Goal: Task Accomplishment & Management: Use online tool/utility

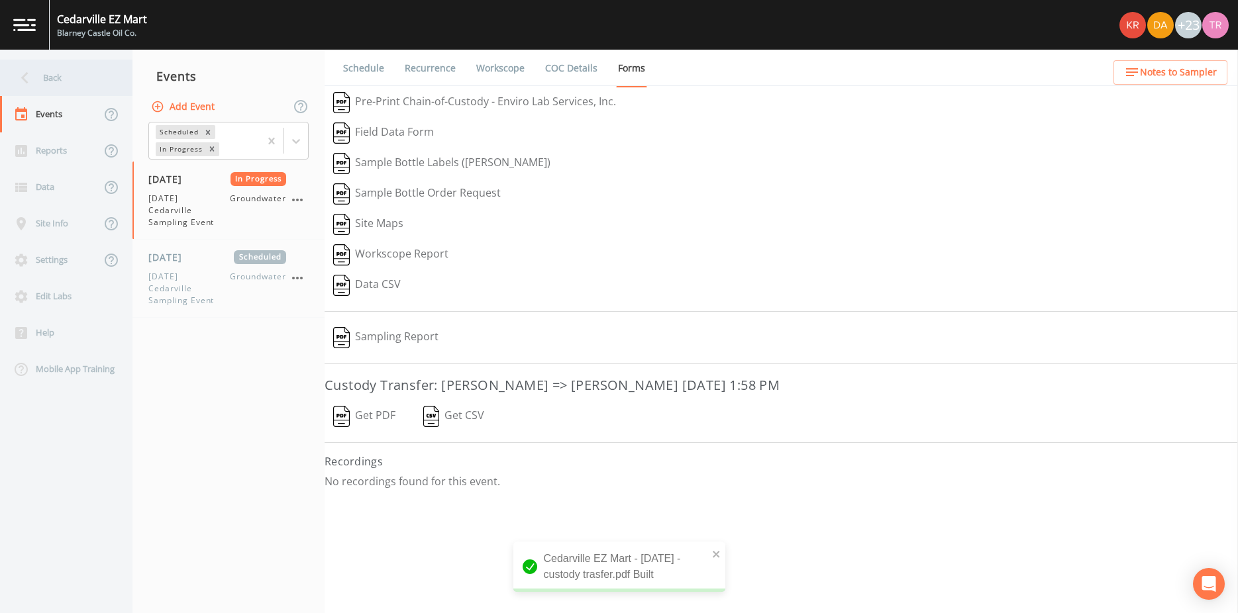
click at [27, 79] on icon at bounding box center [24, 77] width 23 height 23
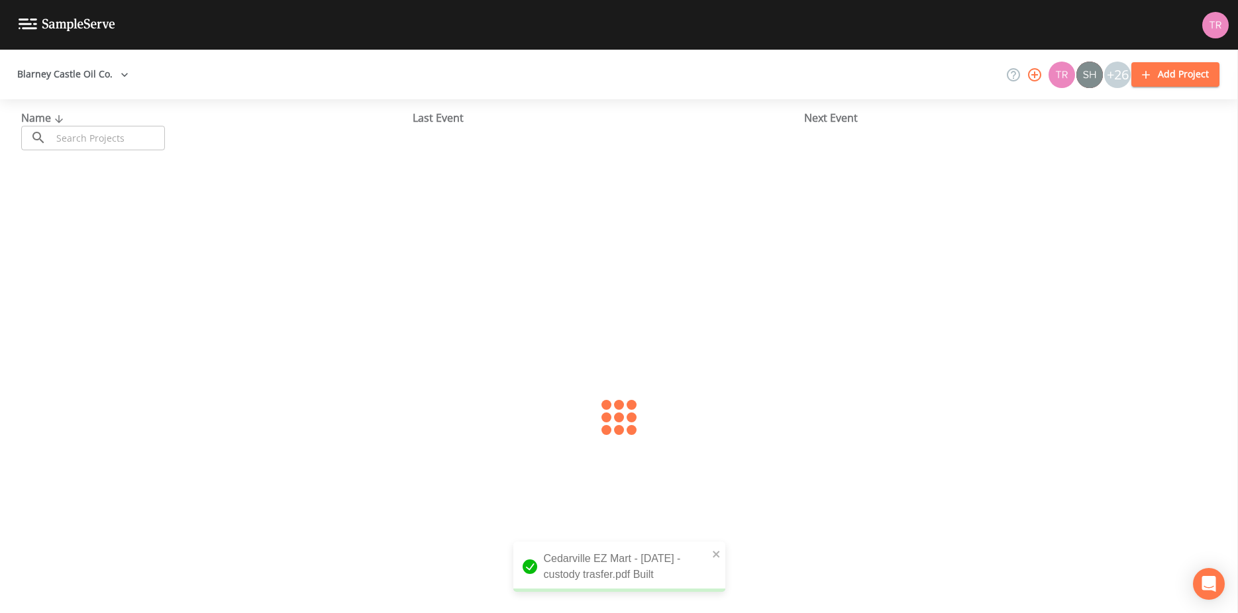
click at [72, 79] on button "Blarney Castle Oil Co." at bounding box center [73, 74] width 122 height 25
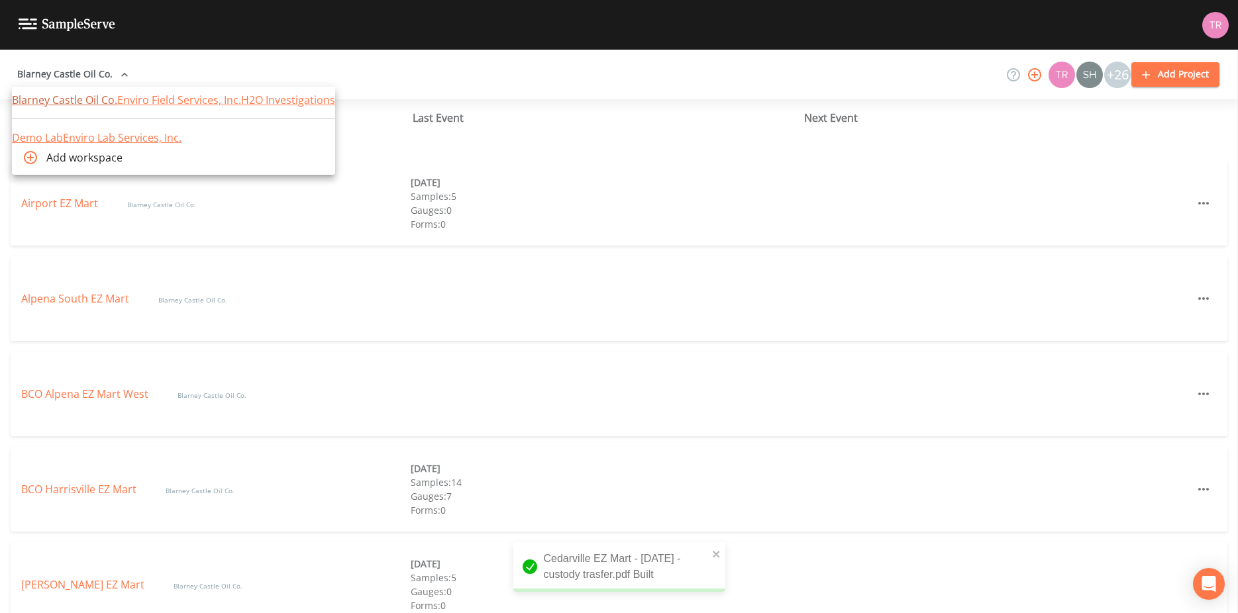
click at [74, 99] on link "Blarney Castle Oil Co." at bounding box center [64, 100] width 105 height 15
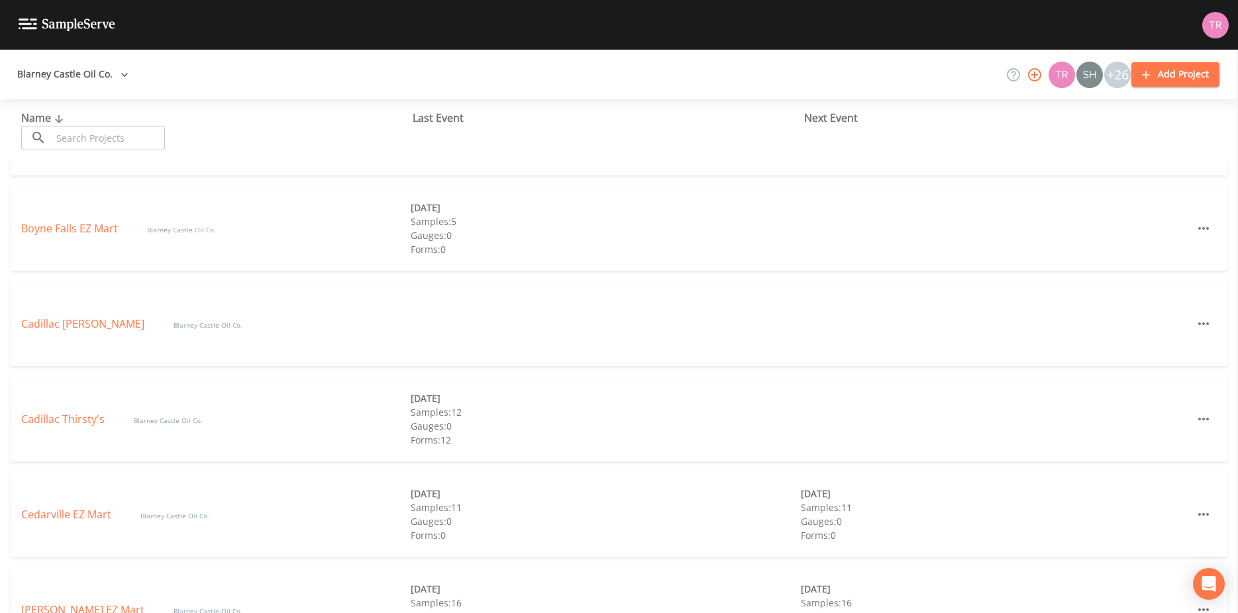
scroll to position [612, 0]
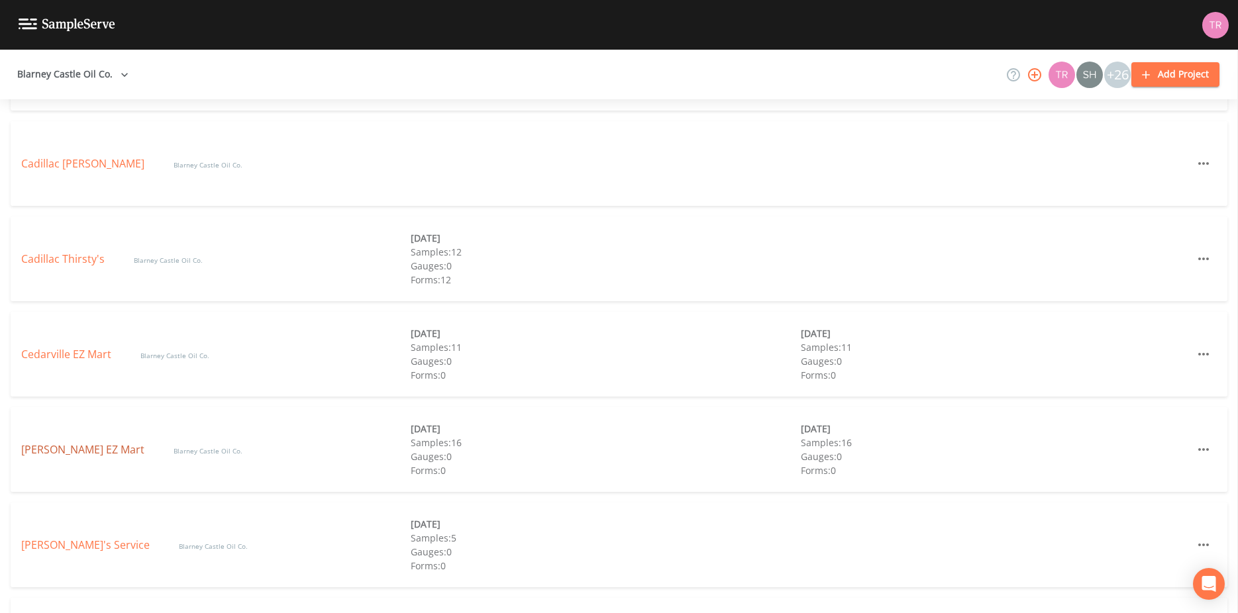
click at [74, 449] on link "[PERSON_NAME] EZ Mart" at bounding box center [84, 450] width 126 height 15
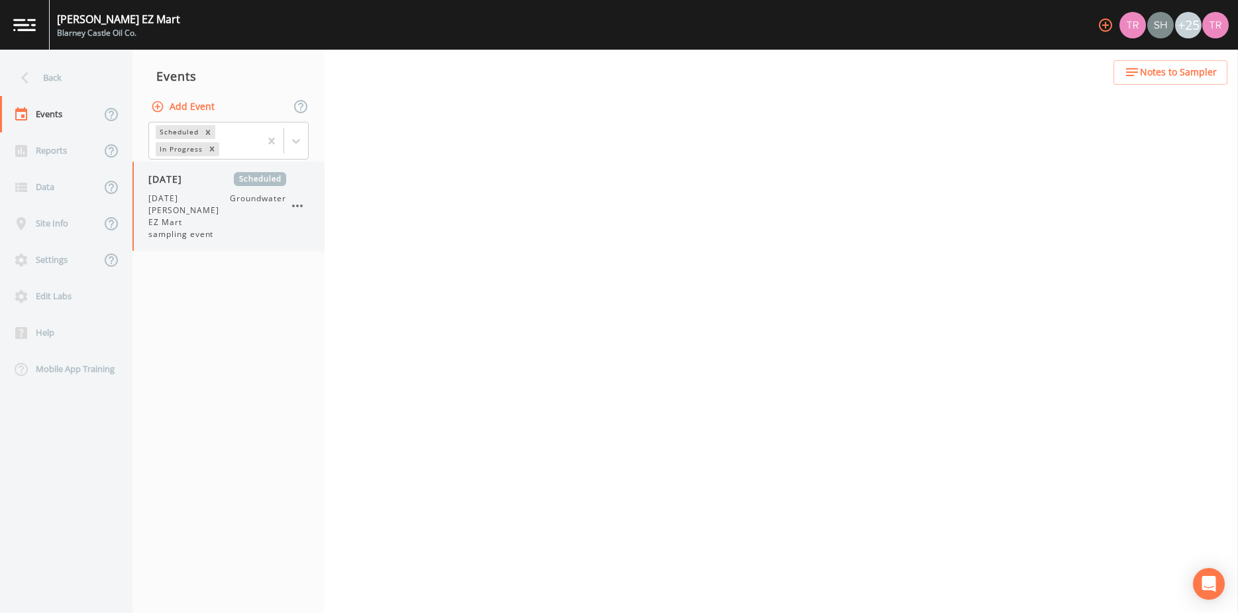
click at [201, 222] on span "[DATE] [PERSON_NAME] EZ Mart sampling event" at bounding box center [188, 217] width 81 height 48
select select "0b1af911-289b-4d7b-9fdf-156f6d27a2cf"
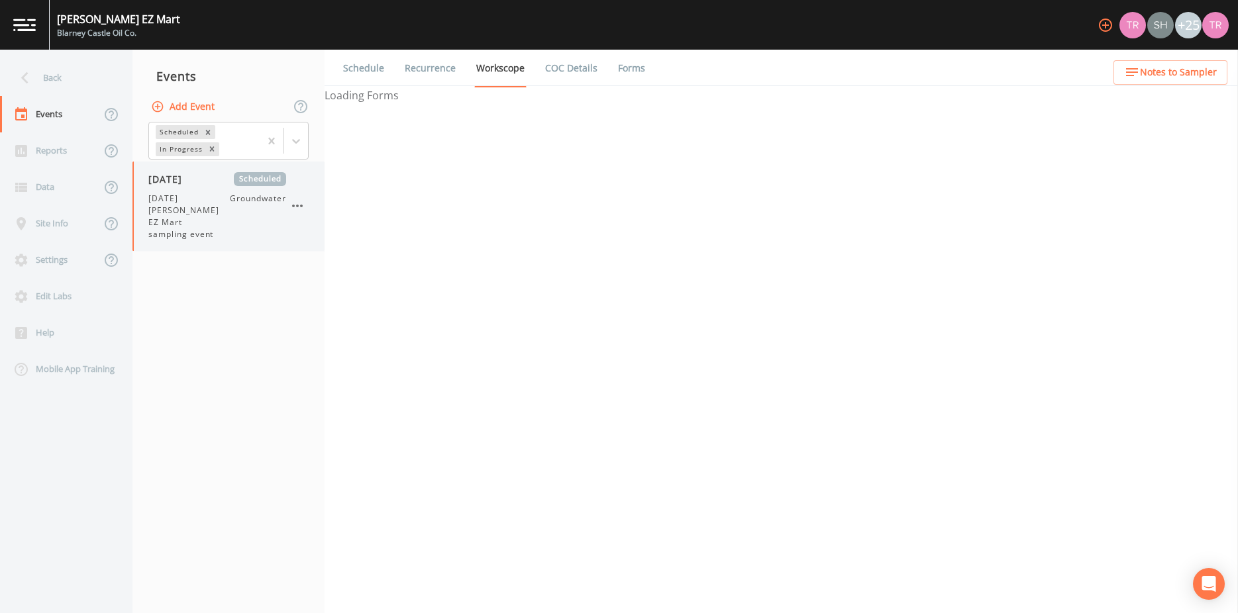
select select "0b1af911-289b-4d7b-9fdf-156f6d27a2cf"
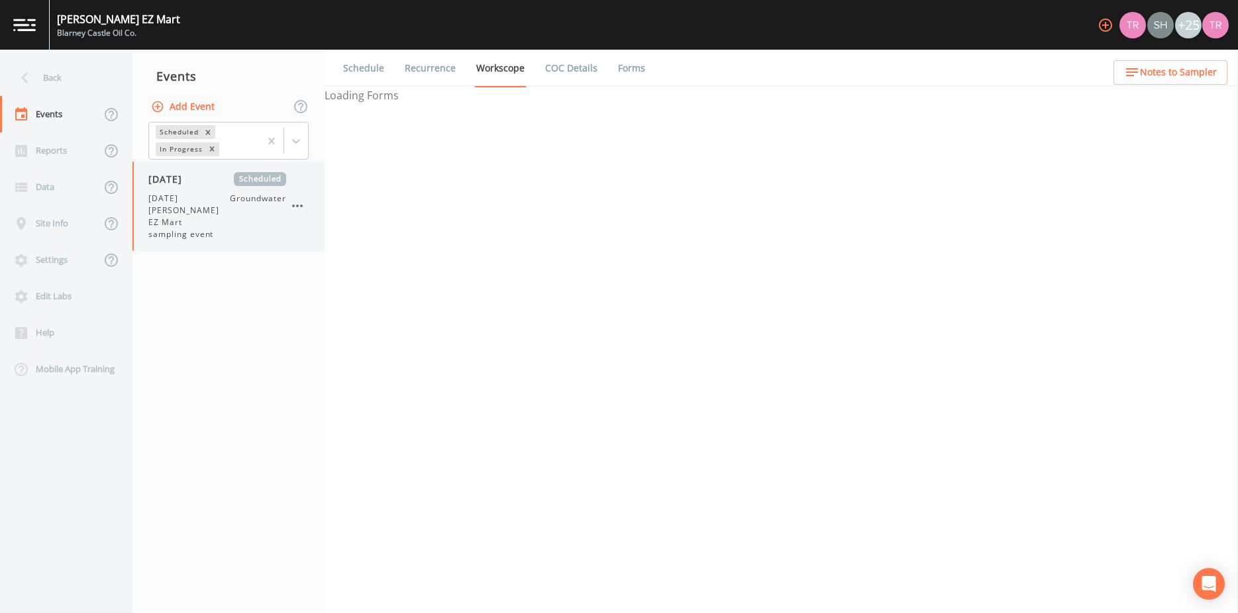
select select "0b1af911-289b-4d7b-9fdf-156f6d27a2cf"
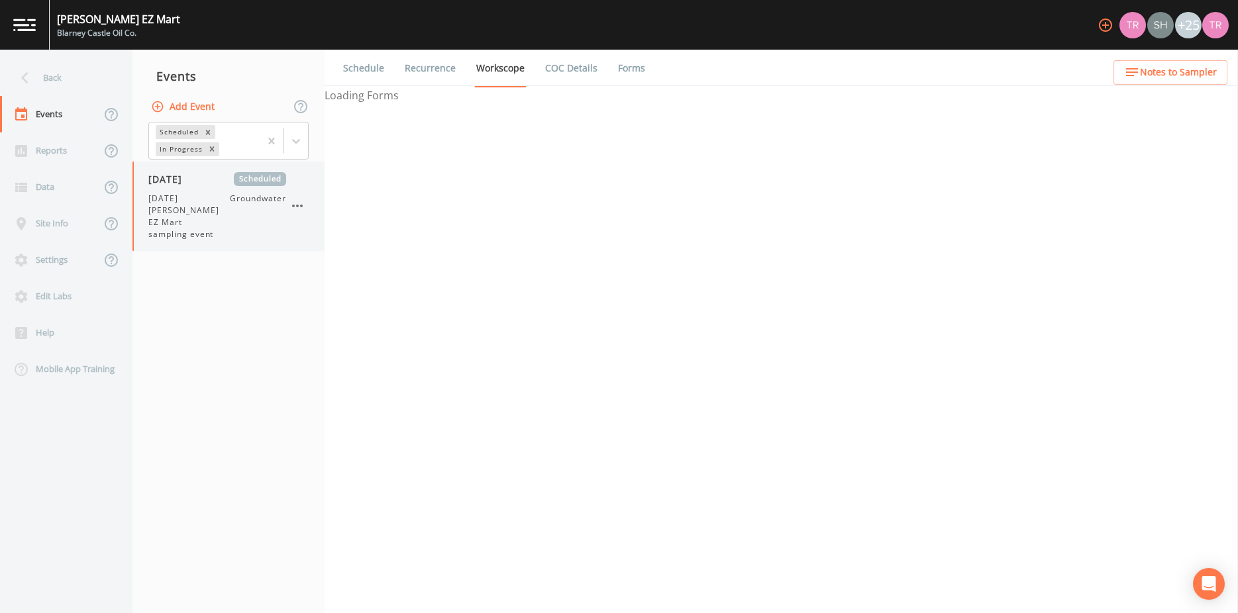
select select "0b1af911-289b-4d7b-9fdf-156f6d27a2cf"
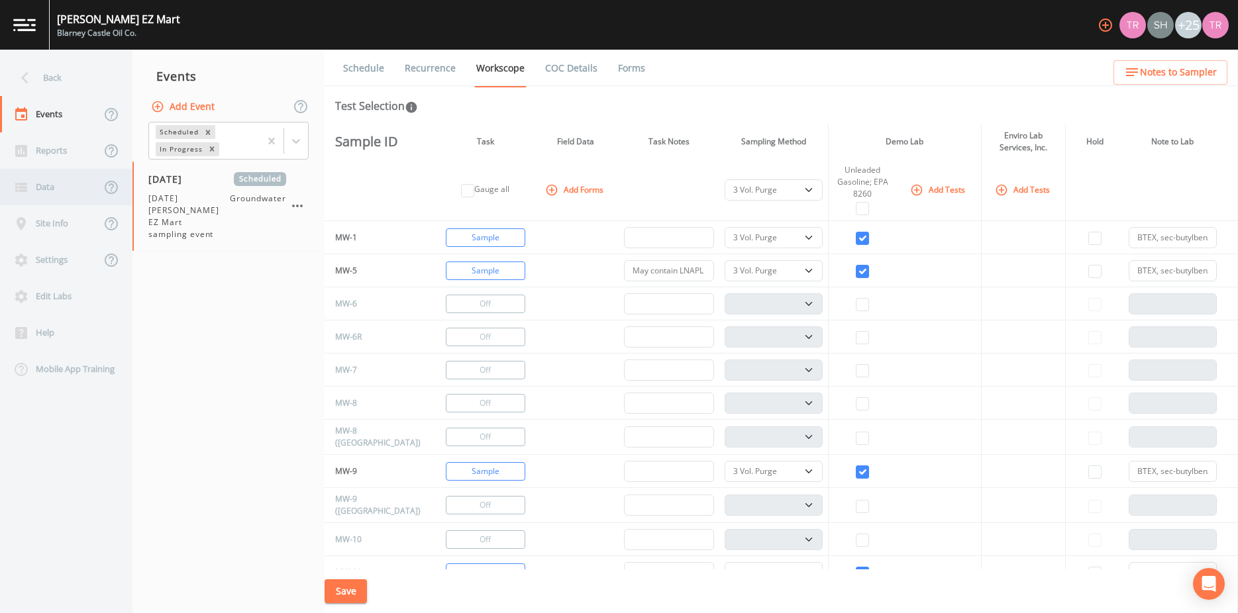
click at [60, 196] on div "Data" at bounding box center [50, 187] width 101 height 36
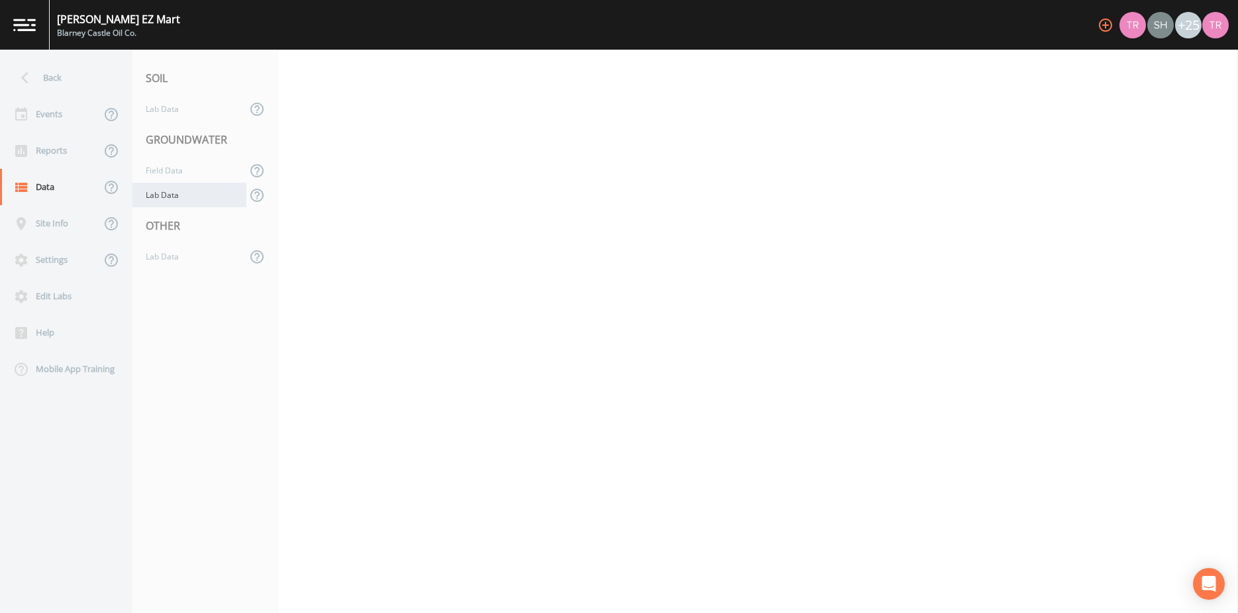
click at [162, 199] on div "Lab Data" at bounding box center [190, 195] width 114 height 25
